Goal: Check status

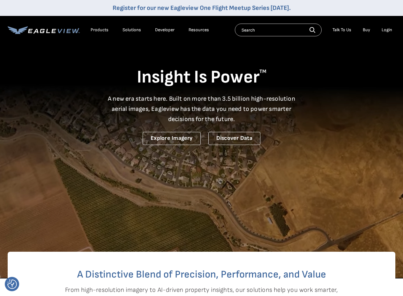
click at [383, 29] on div "Login" at bounding box center [386, 30] width 11 height 6
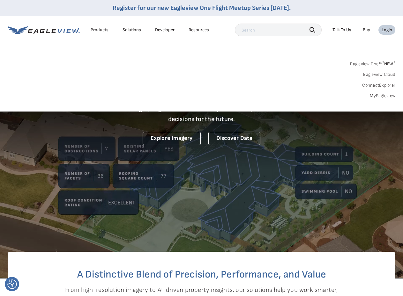
click at [380, 99] on div "Search Products Our Product Areas Imagery 1-Inch GSD Aerial Imagery *" at bounding box center [201, 82] width 403 height 60
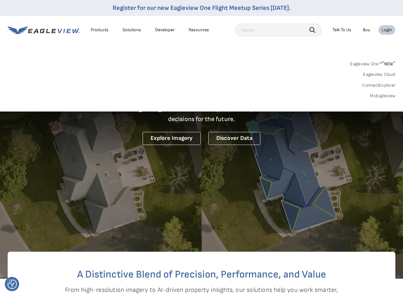
click at [381, 96] on link "MyEagleview" at bounding box center [381, 96] width 25 height 6
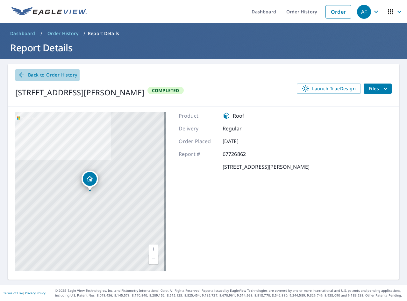
click at [25, 74] on icon at bounding box center [22, 75] width 8 height 8
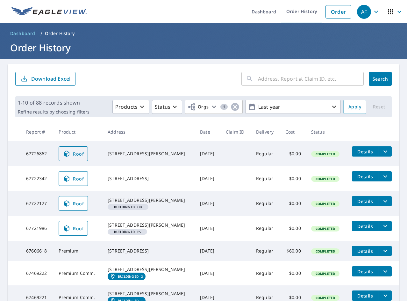
click at [76, 158] on link "Roof" at bounding box center [73, 153] width 29 height 15
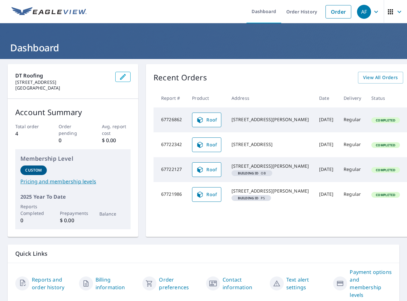
click at [211, 118] on span "Roof" at bounding box center [206, 120] width 21 height 8
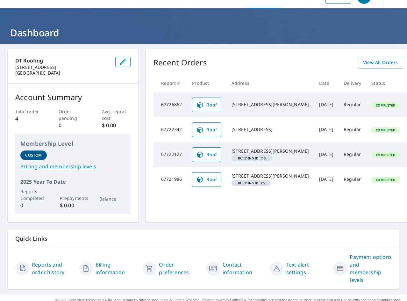
scroll to position [29, 0]
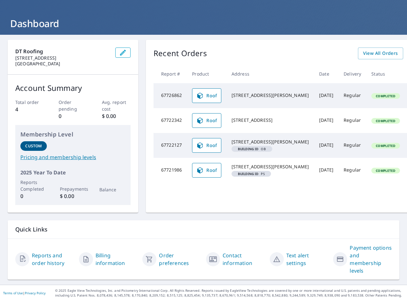
click at [49, 251] on link "Reports and order history" at bounding box center [53, 258] width 42 height 15
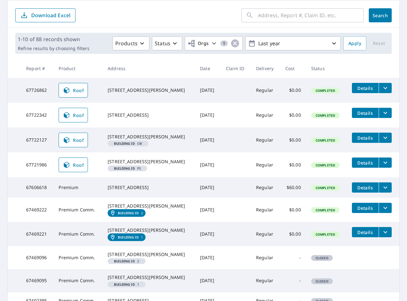
scroll to position [64, 0]
